Goal: Information Seeking & Learning: Learn about a topic

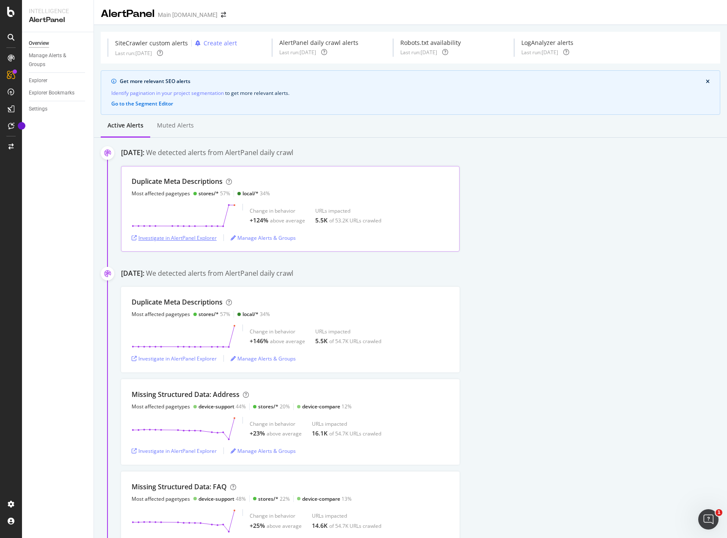
click at [188, 237] on div "Investigate in AlertPanel Explorer" at bounding box center [174, 237] width 85 height 7
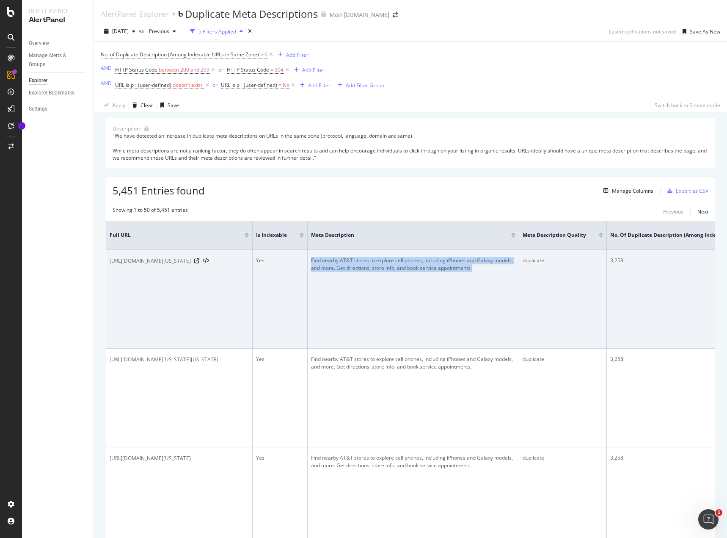
drag, startPoint x: 555, startPoint y: 268, endPoint x: 387, endPoint y: 262, distance: 168.2
click at [377, 262] on div "Find nearby AT&T stores to explore cell phones, including iPhones and Galaxy mo…" at bounding box center [413, 264] width 204 height 15
copy div "Find nearby AT&T stores to explore cell phones, including iPhones and Galaxy mo…"
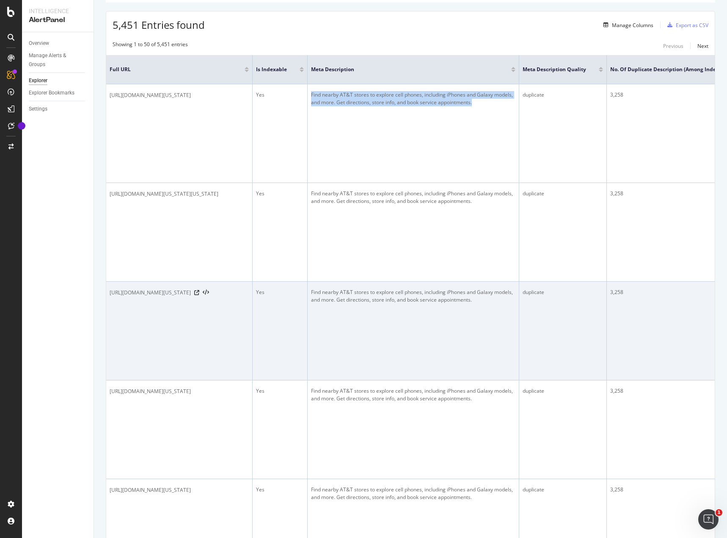
scroll to position [169, 0]
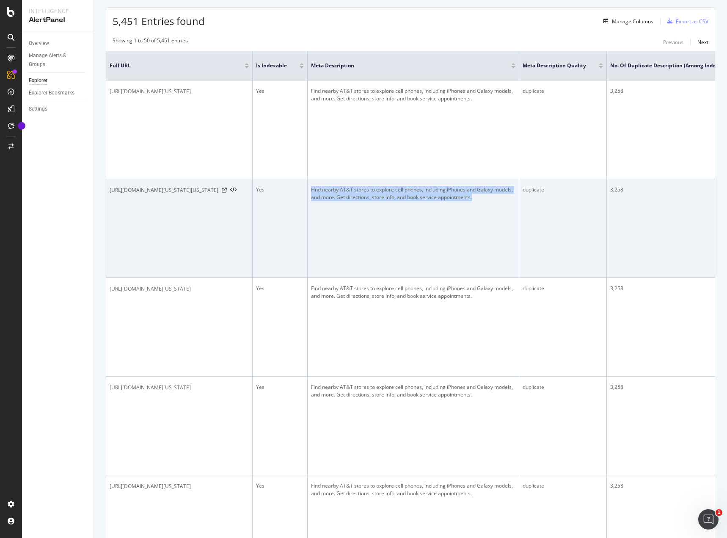
drag, startPoint x: 540, startPoint y: 197, endPoint x: 374, endPoint y: 193, distance: 166.4
click at [374, 193] on td "Find nearby AT&T stores to explore cell phones, including iPhones and Galaxy mo…" at bounding box center [414, 228] width 212 height 99
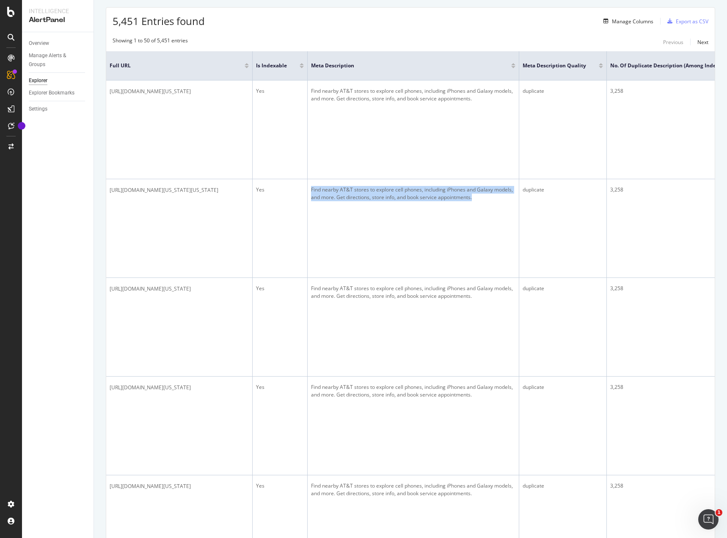
copy div "Find nearby AT&T stores to explore cell phones, including iPhones and Galaxy mo…"
click at [52, 273] on div "Overview Manage Alerts & Groups Explorer Explorer Bookmarks Settings" at bounding box center [58, 284] width 72 height 505
